Goal: Find specific page/section: Find specific page/section

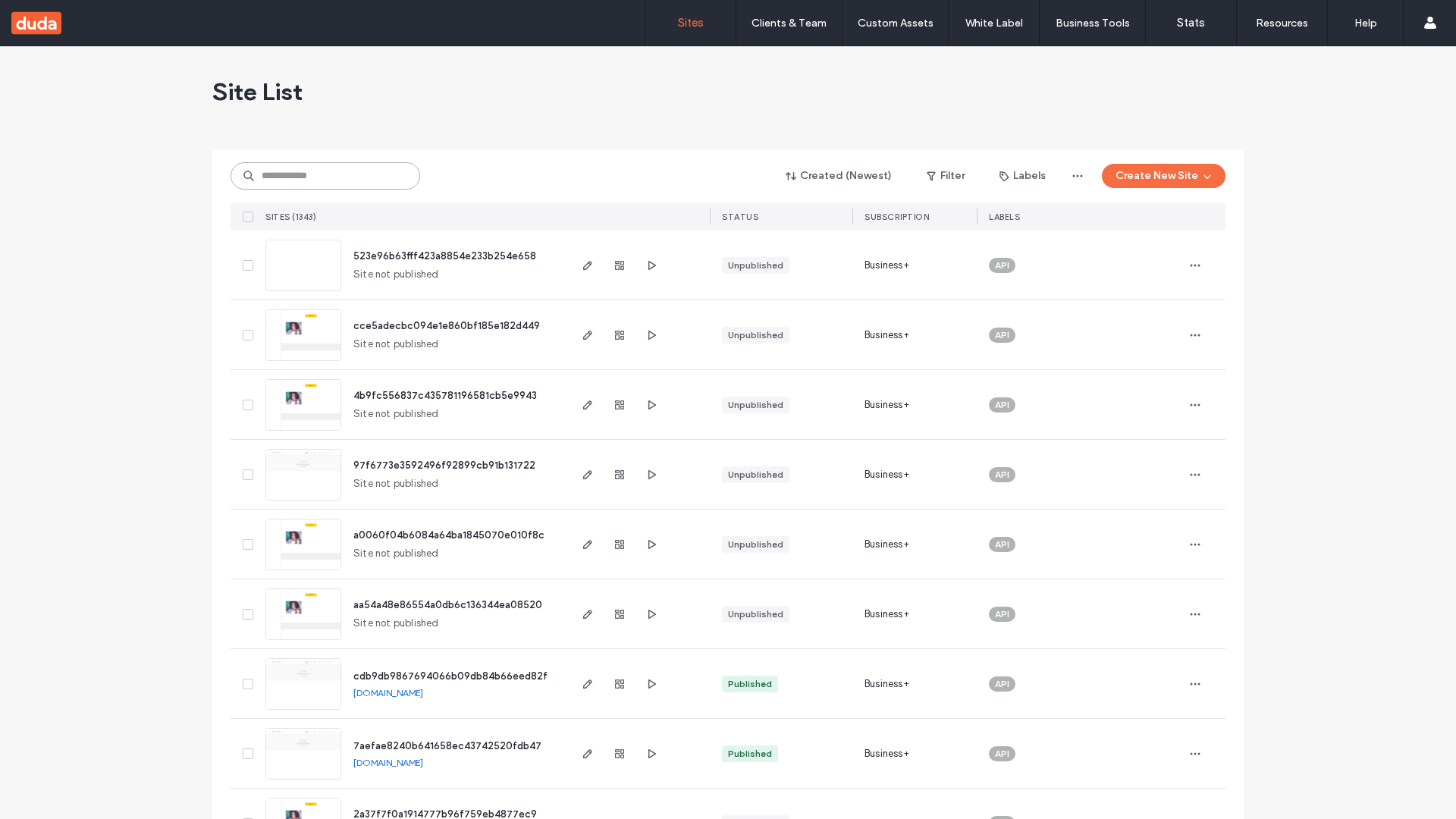
click at [325, 176] on input at bounding box center [325, 176] width 190 height 27
type input "**********"
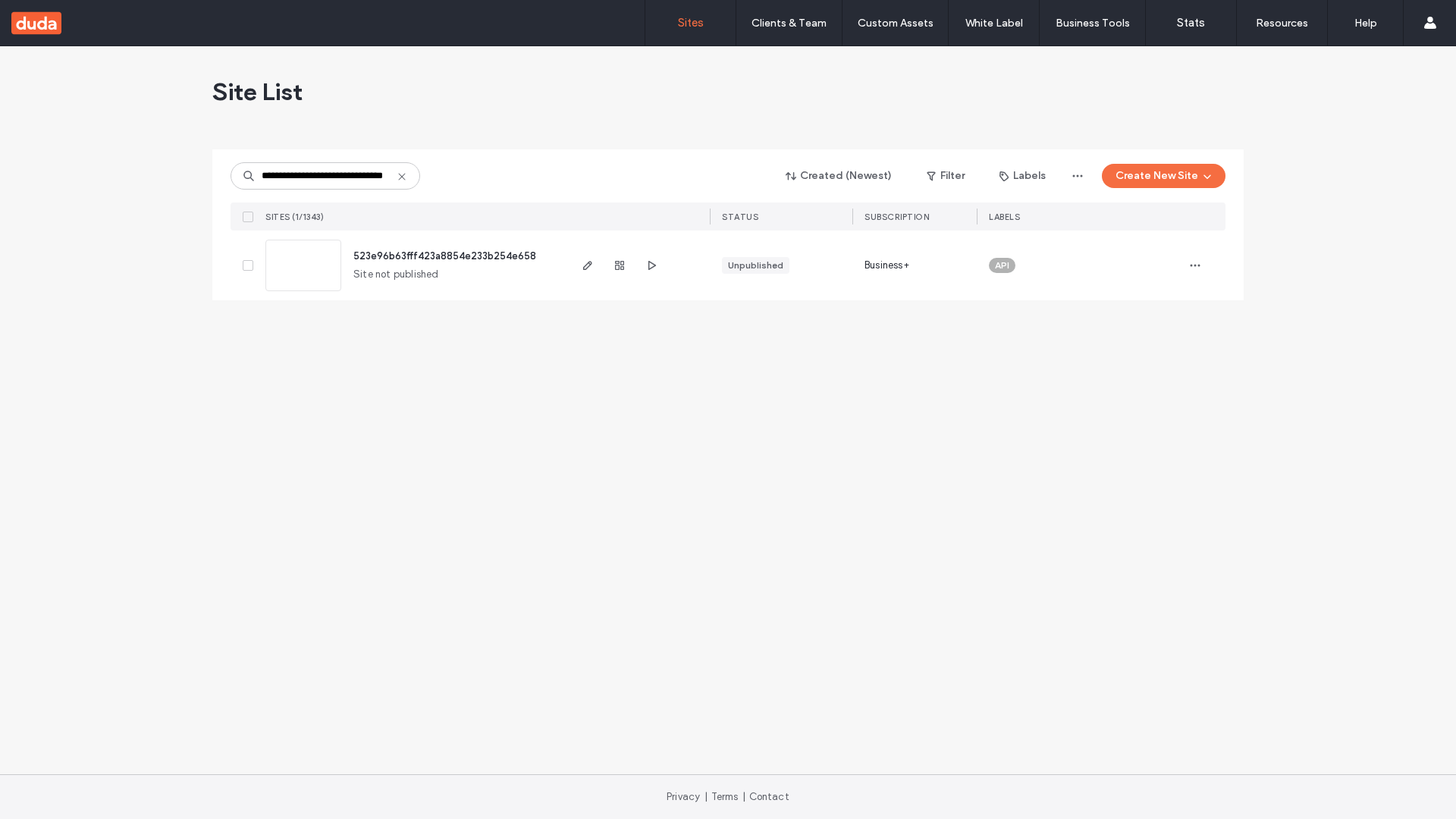
click at [446, 256] on span "523e96b63fff423a8854e233b254e658" at bounding box center [445, 256] width 182 height 12
